Goal: Find specific page/section: Find specific page/section

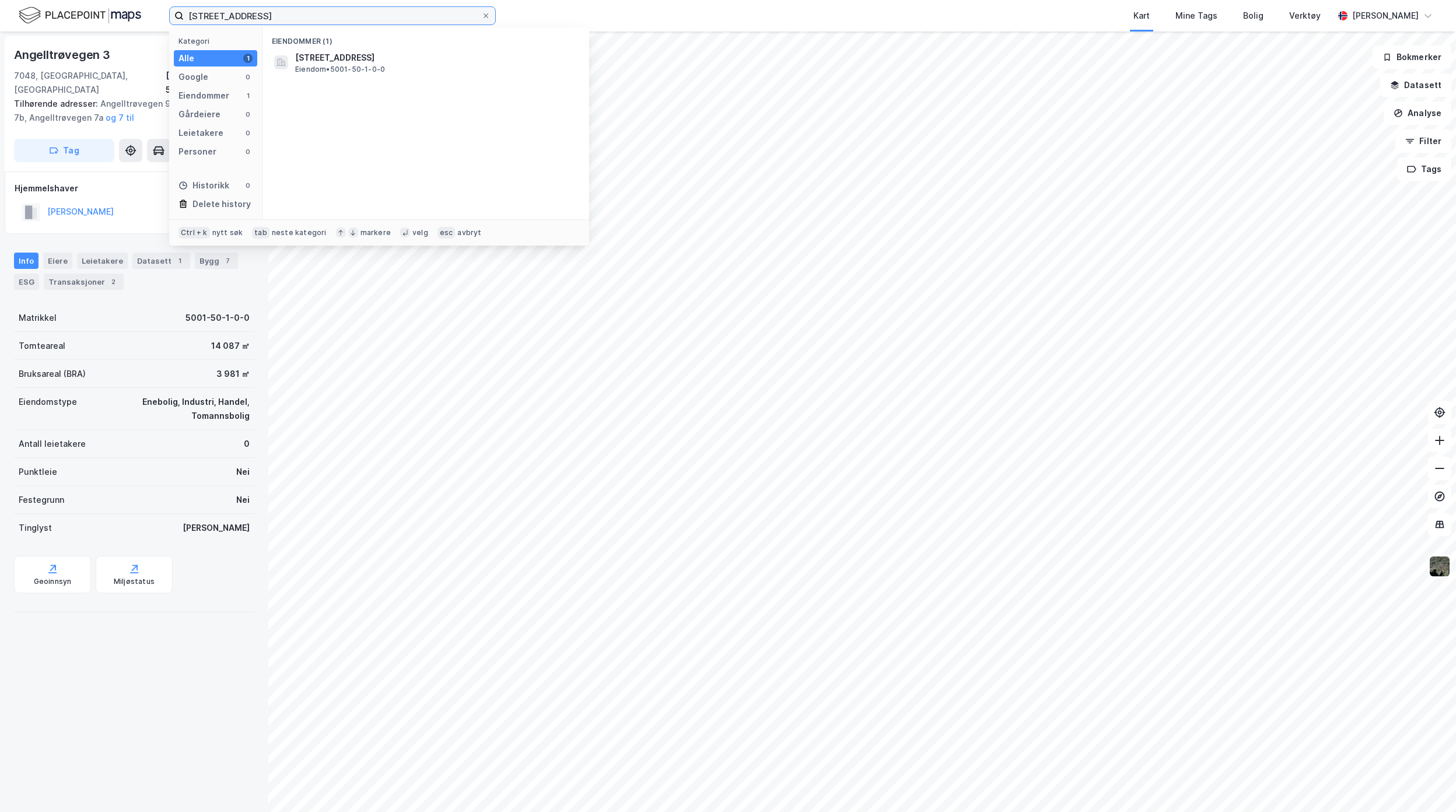
drag, startPoint x: 283, startPoint y: 15, endPoint x: -375, endPoint y: -7, distance: 658.4
click at [0, 0] on html "50/1, [GEOGRAPHIC_DATA] Kategori Alle 1 Google 0 Eiendommer 1 Gårdeiere 0 Leiet…" at bounding box center [728, 406] width 1456 height 812
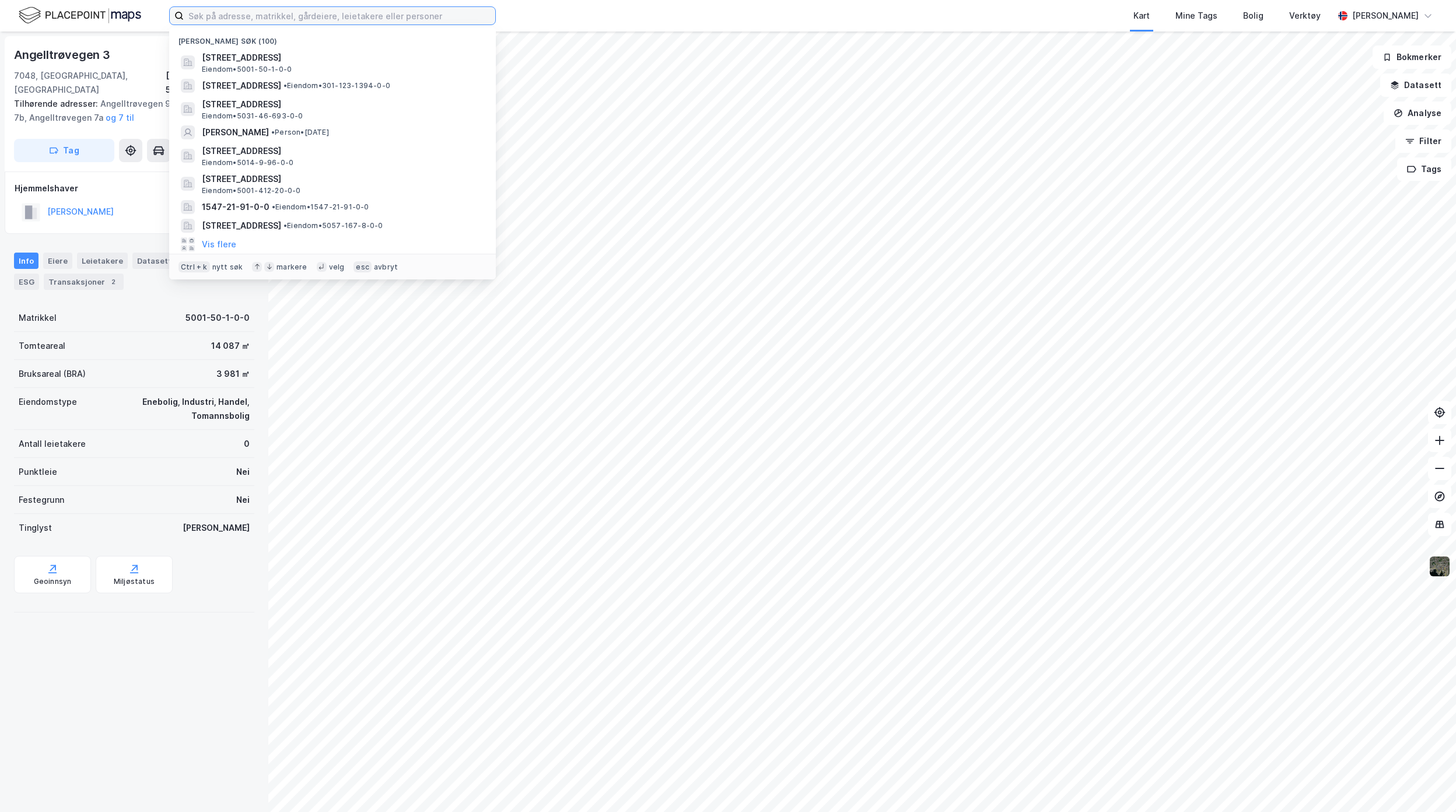
click at [234, 22] on input at bounding box center [339, 16] width 311 height 17
paste input "Grønbergssvingen 61"
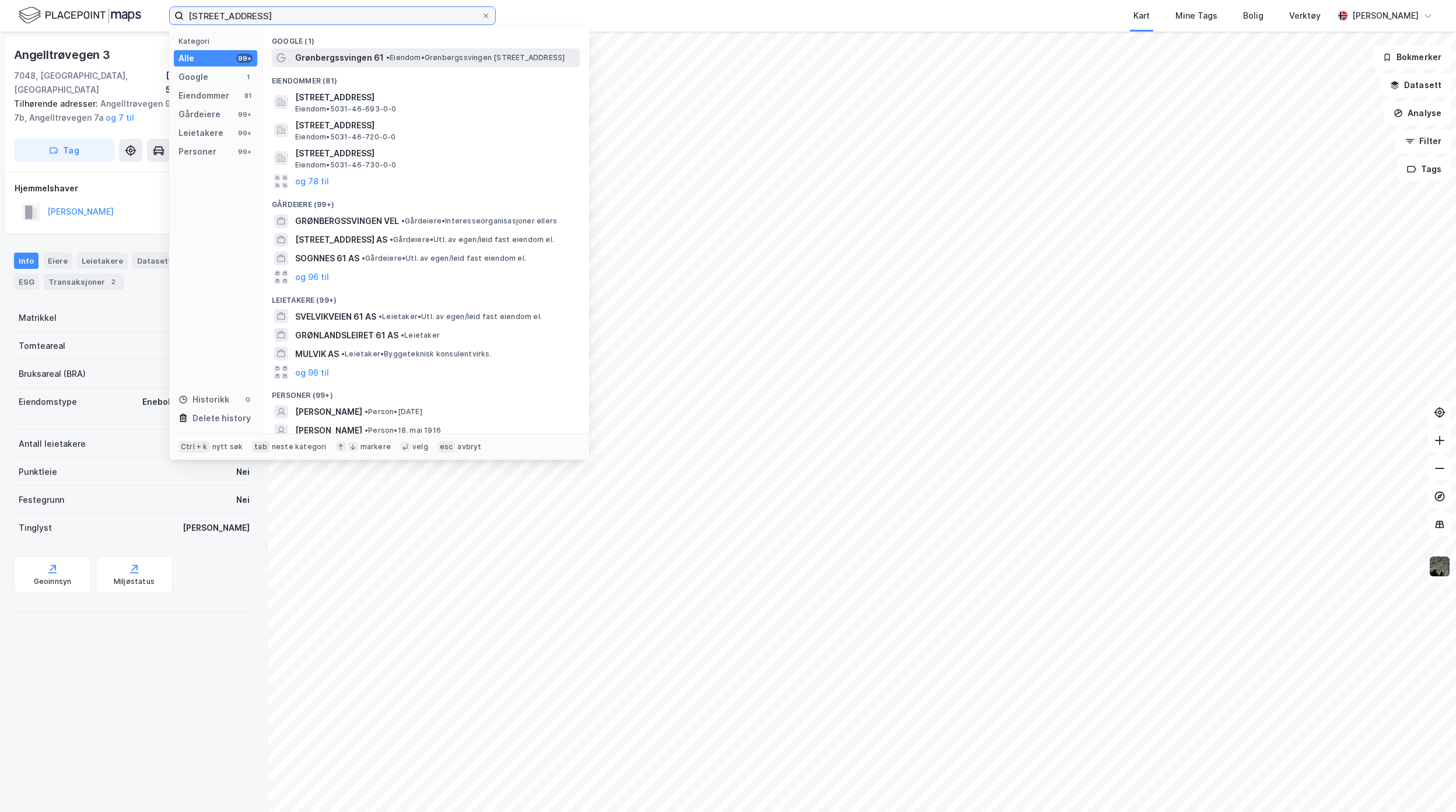
type input "[STREET_ADDRESS]"
click at [432, 59] on span "• Eiendom • [STREET_ADDRESS]" at bounding box center [475, 58] width 179 height 9
